Goal: Find specific page/section: Find specific page/section

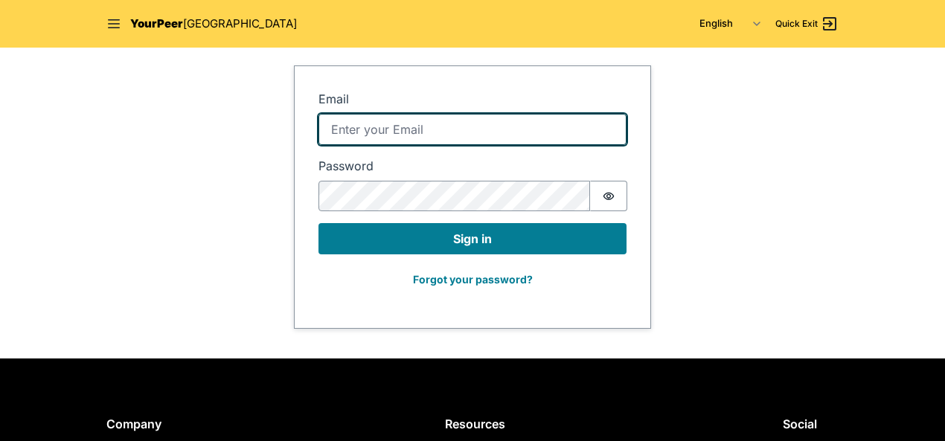
click at [339, 139] on input "Email" at bounding box center [472, 129] width 308 height 31
type input "[EMAIL_ADDRESS][DOMAIN_NAME]"
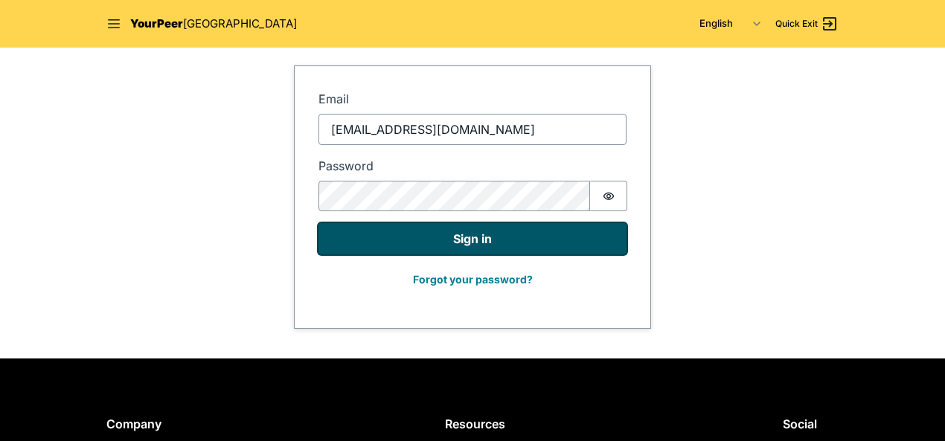
click at [431, 238] on button "Sign in" at bounding box center [472, 238] width 308 height 31
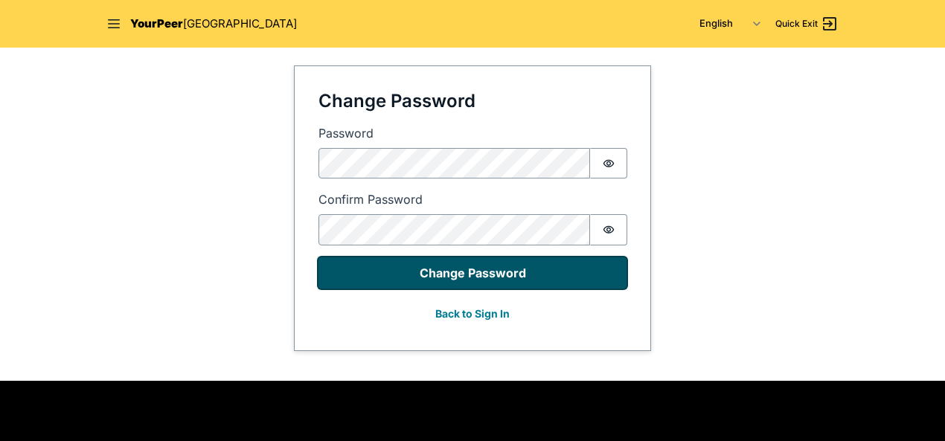
click at [433, 280] on button "Change Password" at bounding box center [472, 272] width 308 height 31
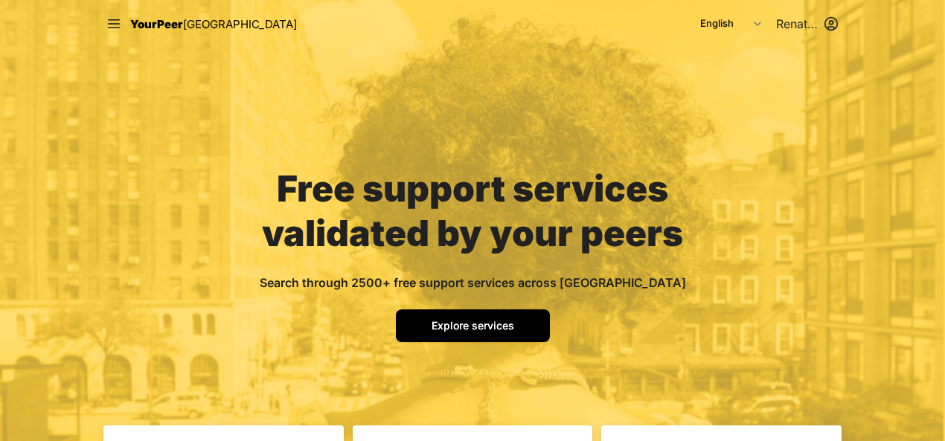
click at [480, 325] on span "Explore services" at bounding box center [472, 325] width 83 height 13
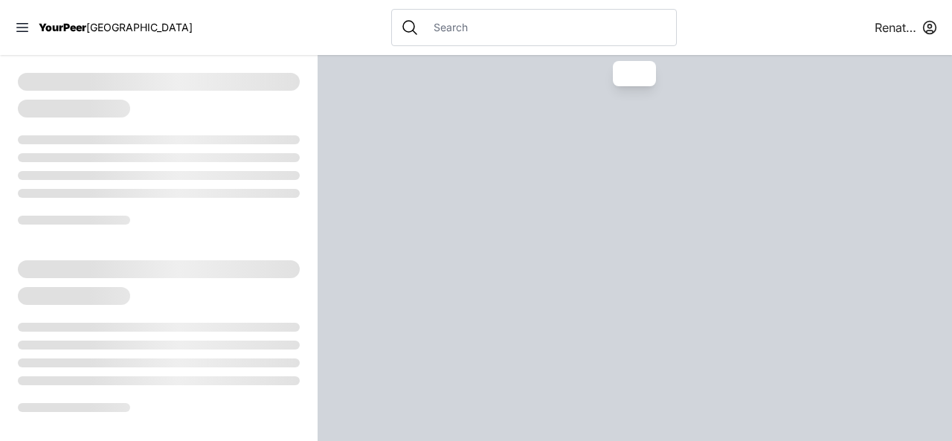
select select "recentlyUpdated"
